Goal: Task Accomplishment & Management: Use online tool/utility

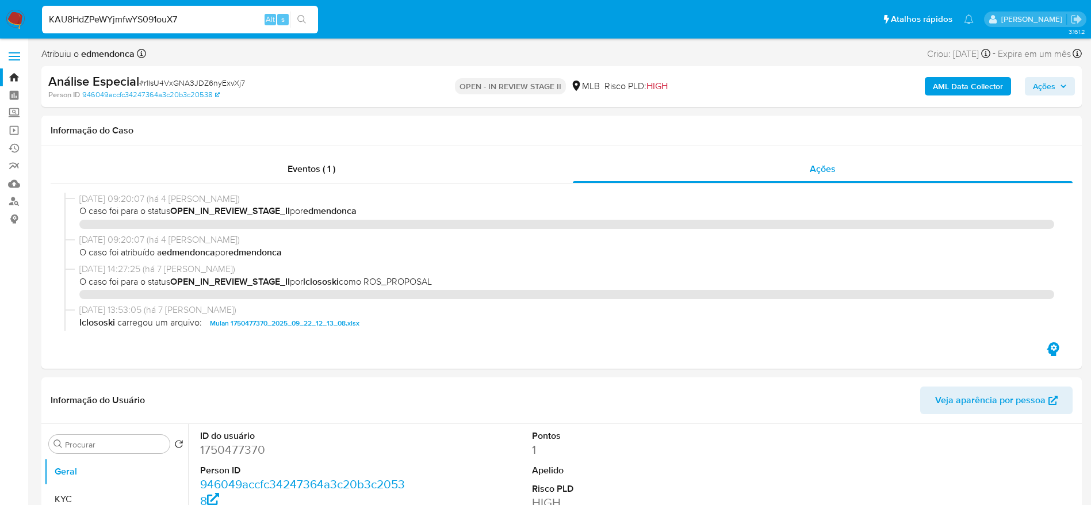
select select "10"
type input "KAU8HdZPeWYjmfwYS091ouX7"
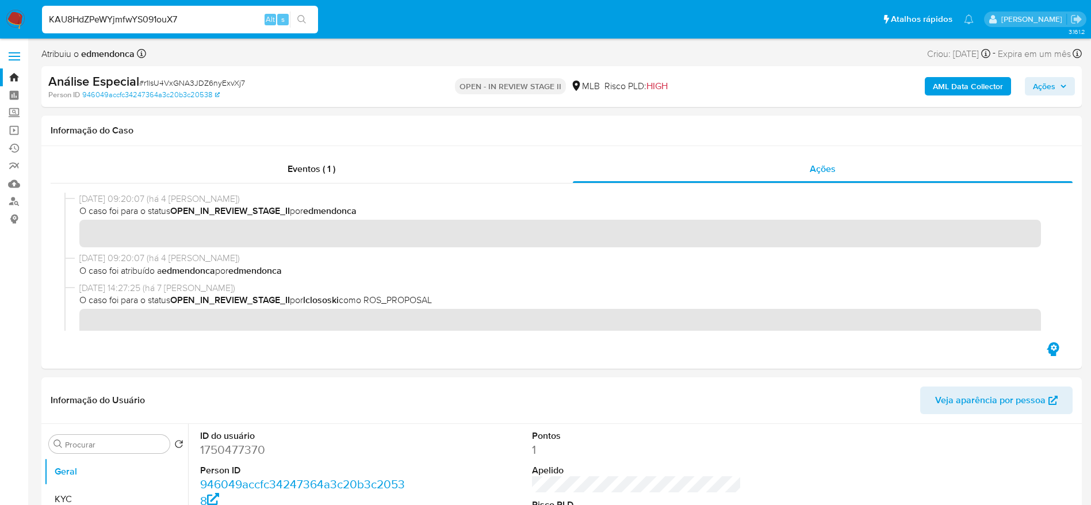
scroll to position [86, 0]
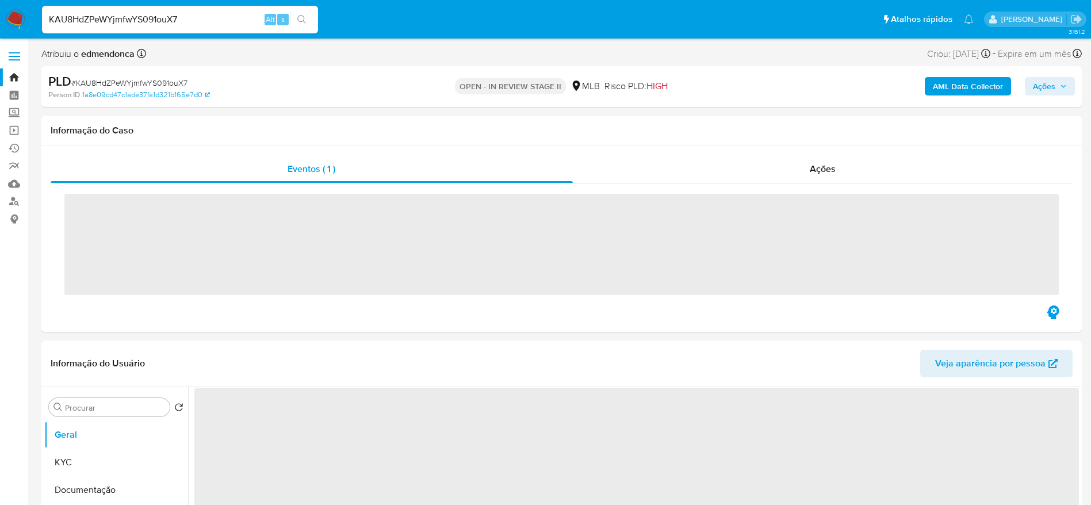
click at [1054, 84] on span "Ações" at bounding box center [1044, 86] width 22 height 18
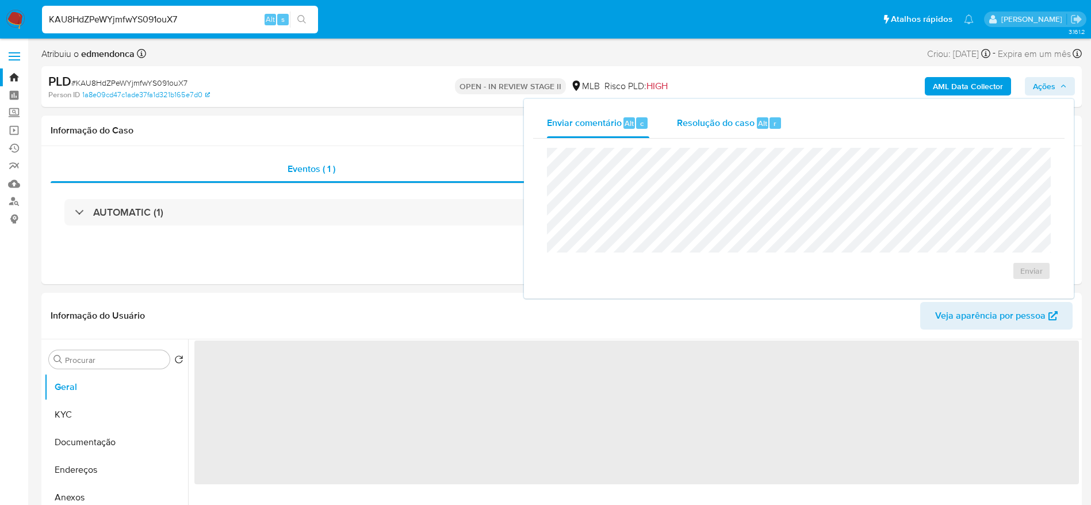
select select "10"
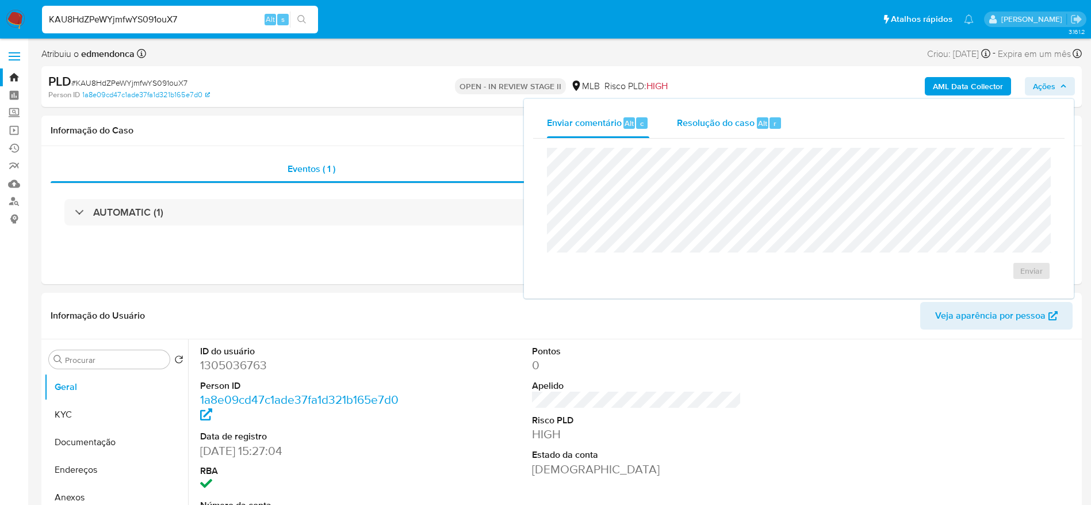
click at [773, 121] on span "r" at bounding box center [774, 123] width 3 height 11
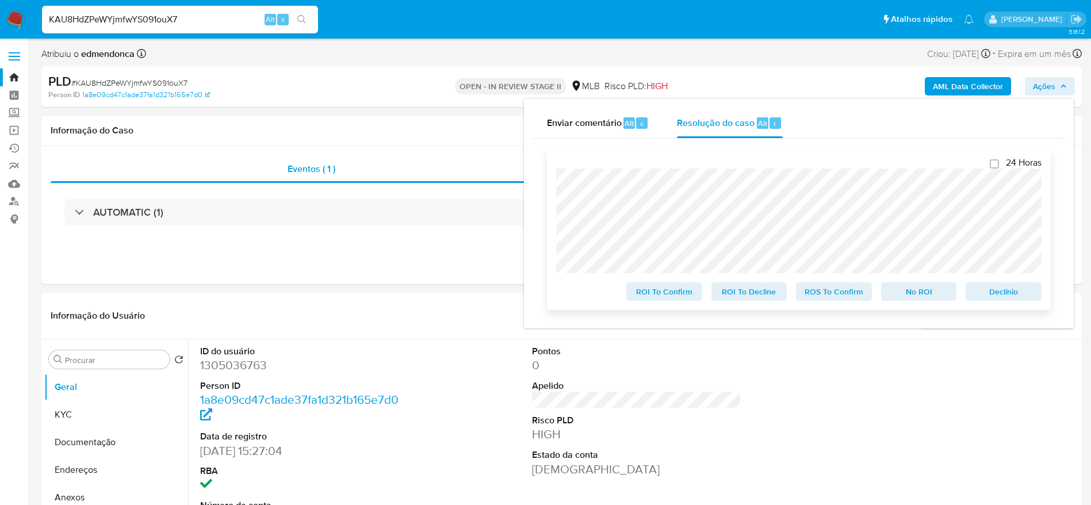
click at [993, 289] on span "Declínio" at bounding box center [1003, 291] width 60 height 16
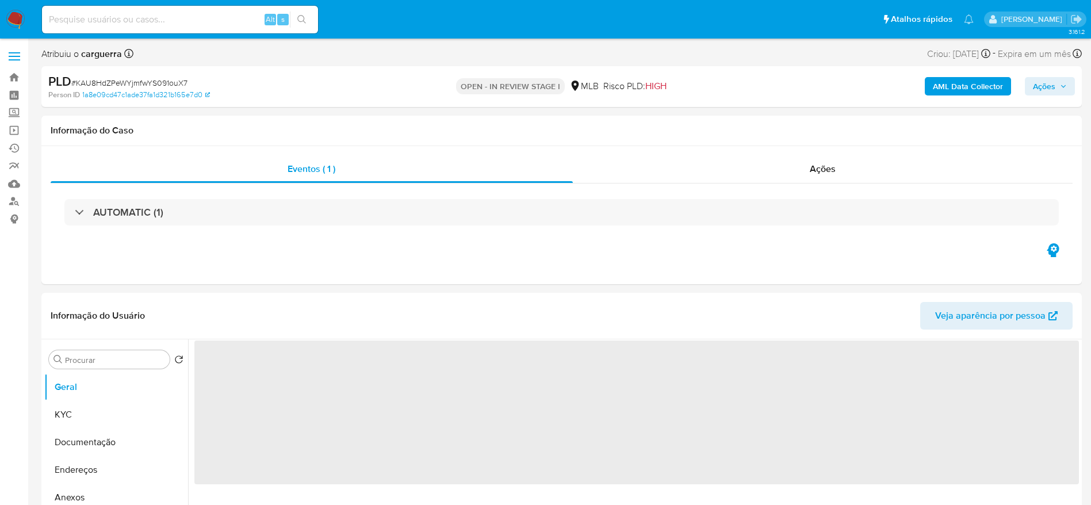
select select "10"
click at [150, 82] on span "# KAU8HdZPeWYjmfwYS091ouX7" at bounding box center [129, 82] width 116 height 11
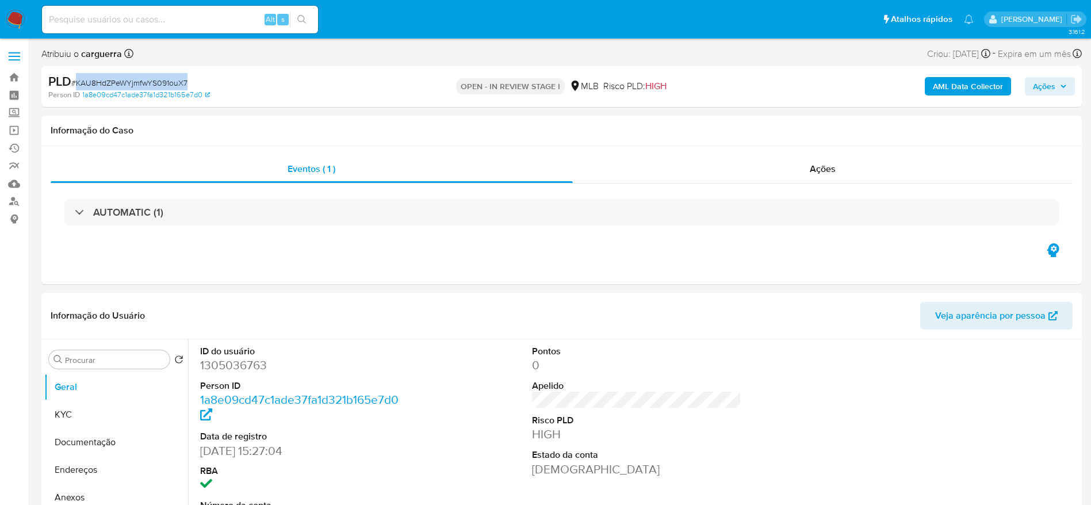
click at [150, 82] on span "# KAU8HdZPeWYjmfwYS091ouX7" at bounding box center [129, 82] width 116 height 11
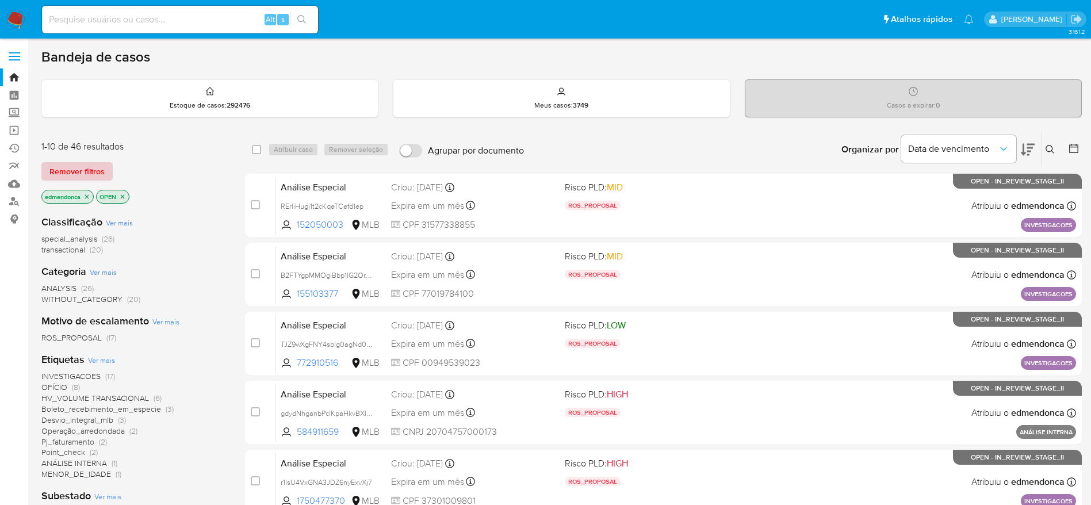
click at [65, 167] on span "Remover filtros" at bounding box center [76, 171] width 55 height 16
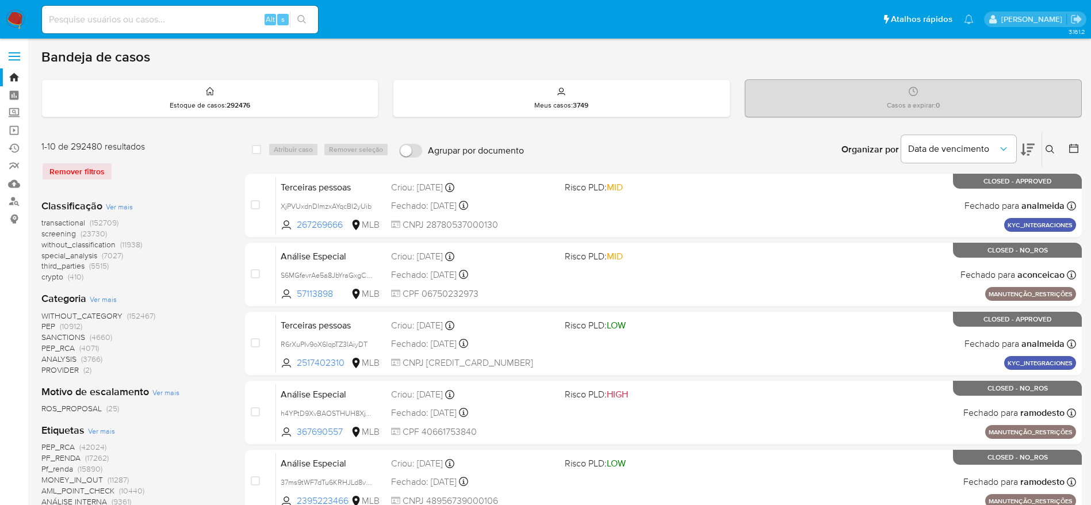
click at [1051, 148] on icon at bounding box center [1049, 149] width 9 height 9
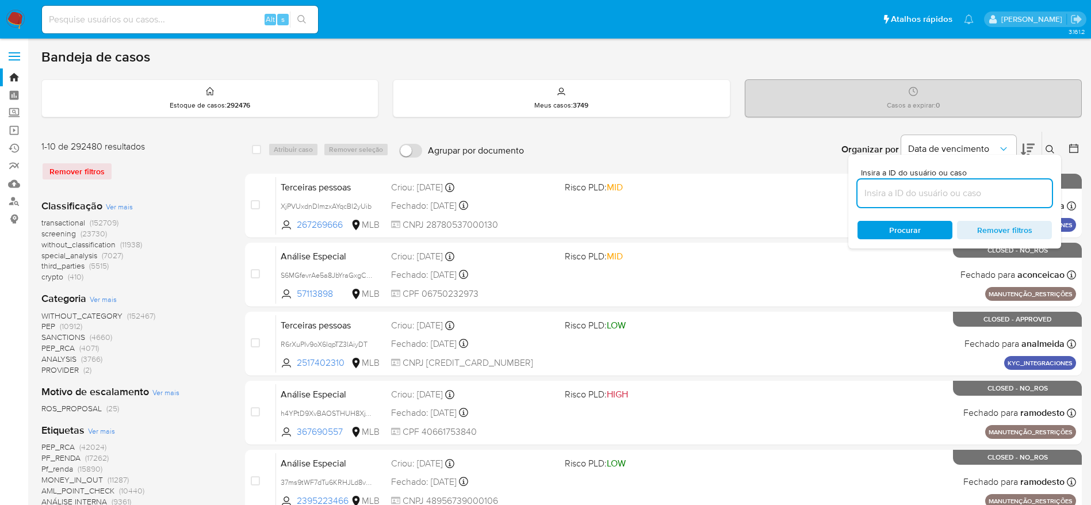
click at [912, 193] on input at bounding box center [954, 193] width 194 height 15
type input "KAU8HdZPeWYjmfwYS091ouX7"
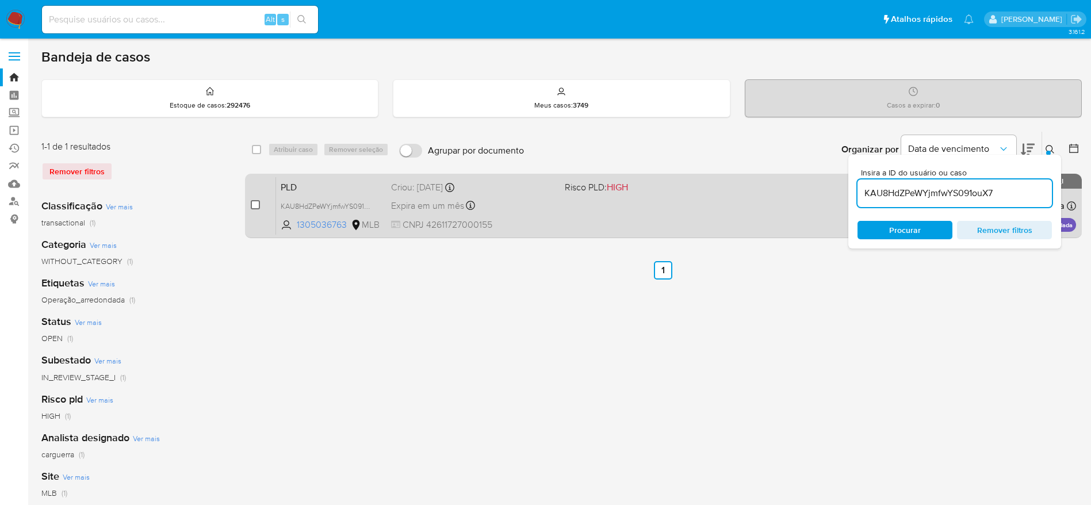
click at [251, 204] on input "checkbox" at bounding box center [255, 204] width 9 height 9
checkbox input "true"
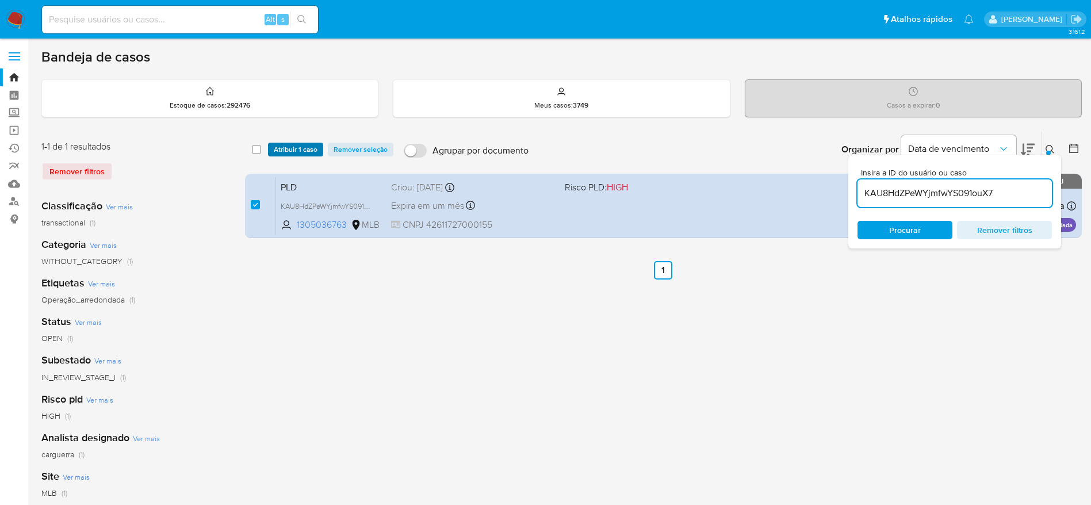
click at [281, 153] on span "Atribuir 1 caso" at bounding box center [296, 149] width 44 height 11
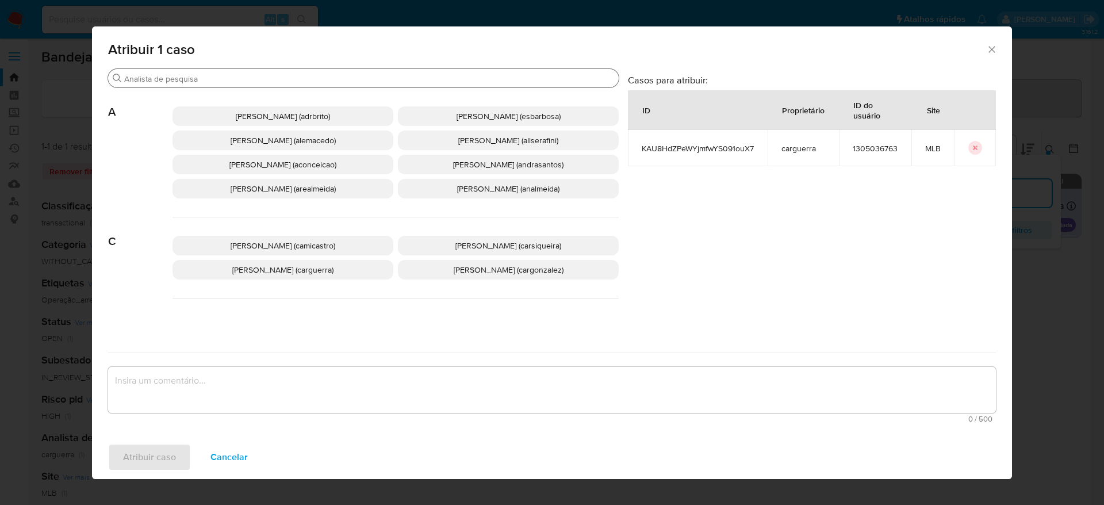
click at [271, 80] on input "Buscar" at bounding box center [369, 79] width 490 height 10
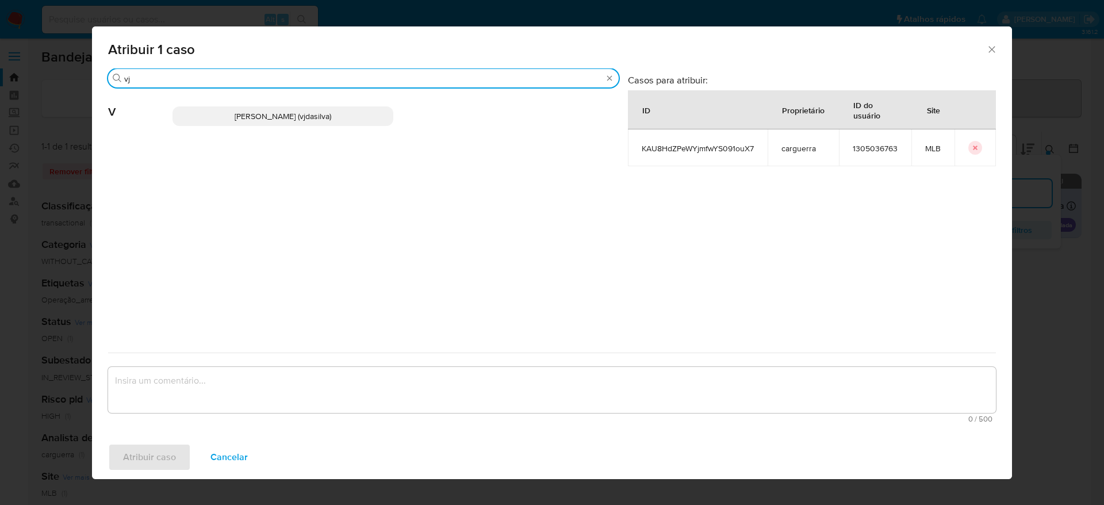
type input "vj"
click at [285, 117] on span "Viviane Jesus Da Silva (vjdasilva)" at bounding box center [283, 115] width 97 height 11
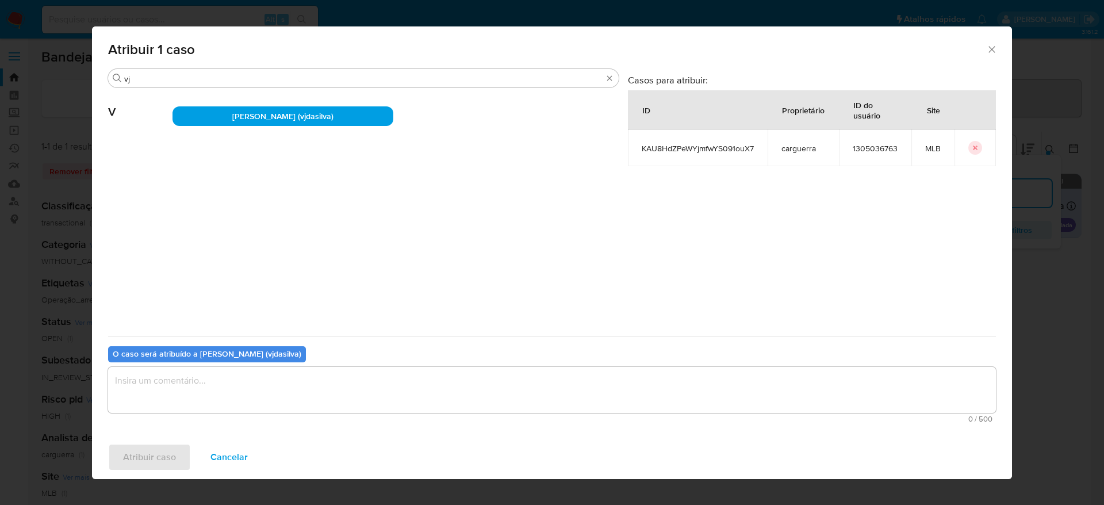
click at [255, 401] on textarea "assign-modal" at bounding box center [552, 390] width 888 height 46
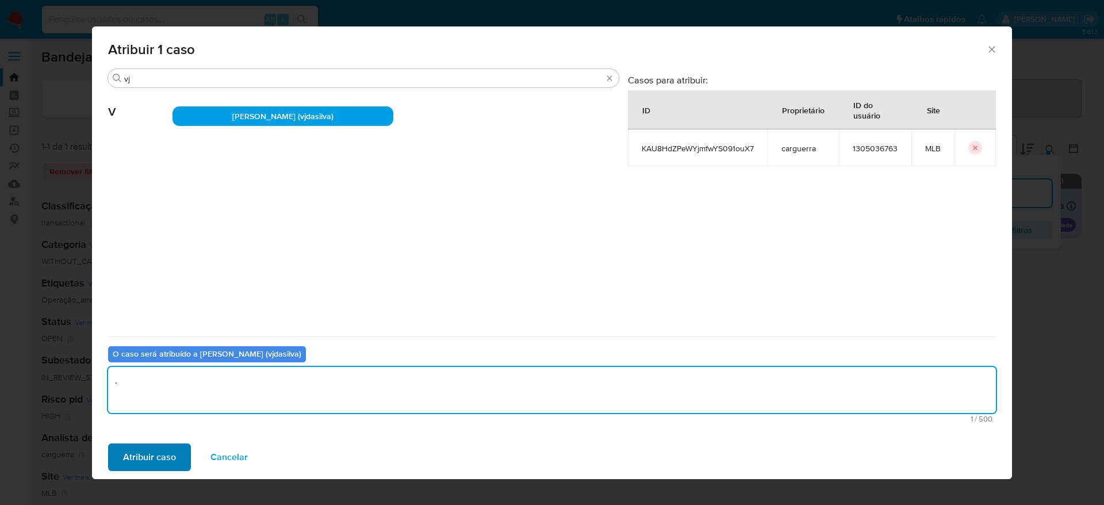
type textarea "."
click at [147, 455] on span "Atribuir caso" at bounding box center [149, 456] width 53 height 25
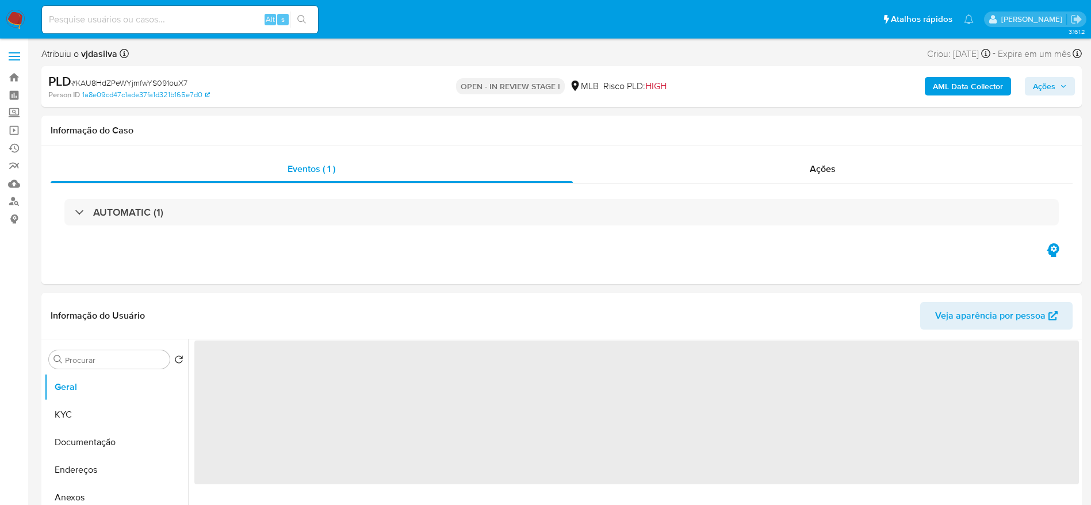
select select "10"
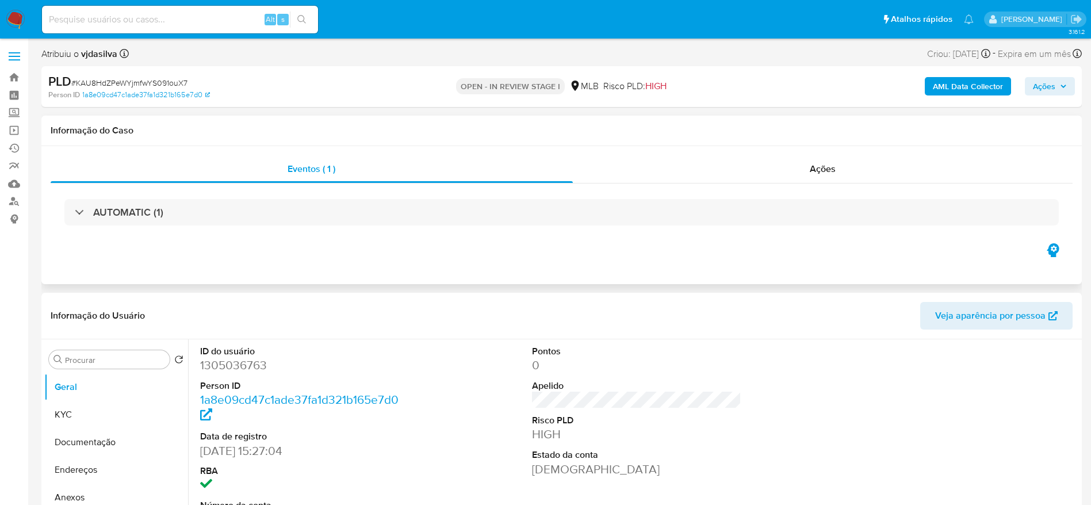
click at [465, 275] on div "Eventos ( 1 ) Ações AUTOMATIC (1)" at bounding box center [561, 215] width 1040 height 138
